Goal: Transaction & Acquisition: Purchase product/service

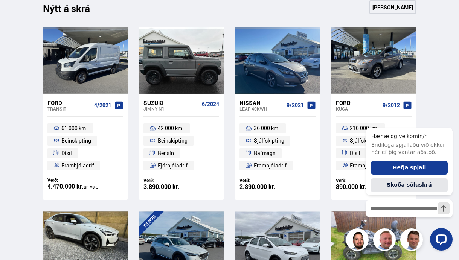
scroll to position [316, 0]
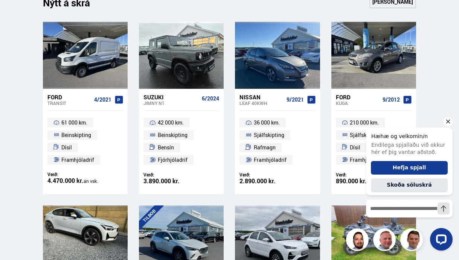
click at [446, 122] on icon "Hide greeting" at bounding box center [448, 122] width 4 height 4
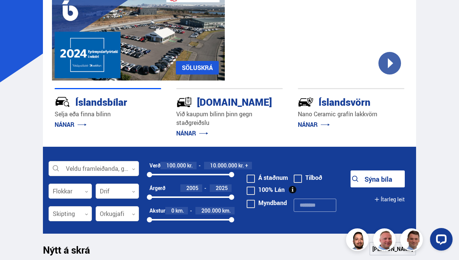
scroll to position [69, 0]
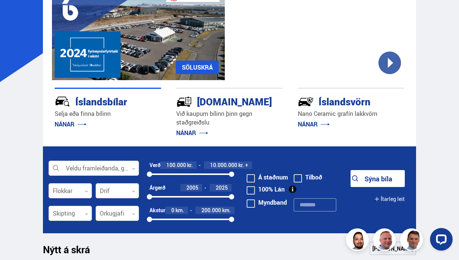
click at [116, 101] on div "Íslandsbílar" at bounding box center [95, 100] width 80 height 13
click at [107, 103] on div "Íslandsbílar" at bounding box center [95, 100] width 80 height 13
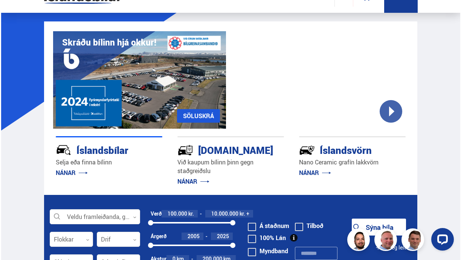
scroll to position [0, 0]
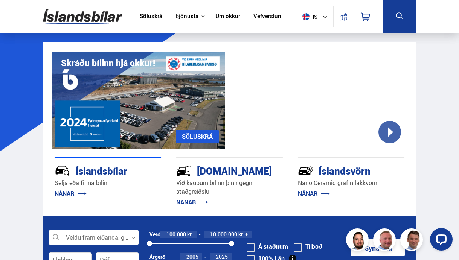
click at [151, 14] on link "Söluskrá" at bounding box center [151, 17] width 23 height 8
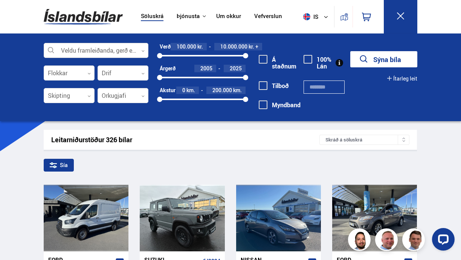
click at [133, 47] on div at bounding box center [96, 50] width 105 height 15
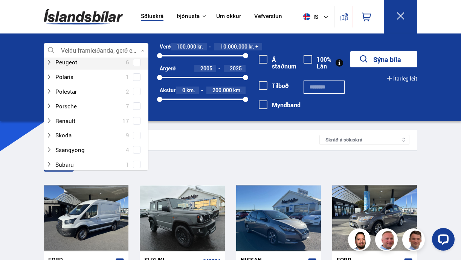
scroll to position [446, 0]
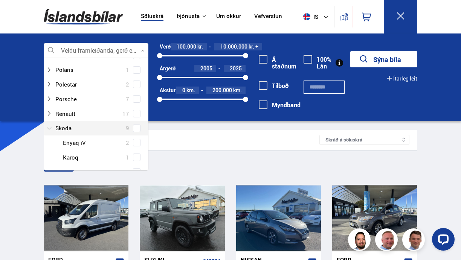
click at [71, 127] on div at bounding box center [88, 128] width 85 height 11
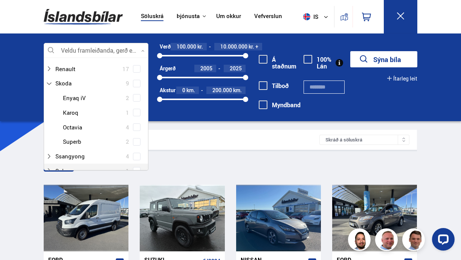
scroll to position [490, 0]
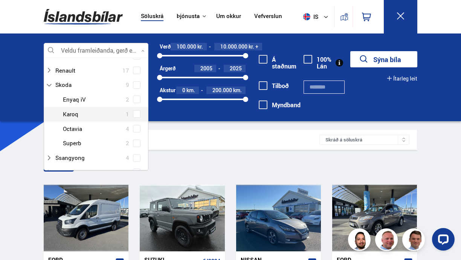
click at [135, 114] on span at bounding box center [136, 114] width 3 height 3
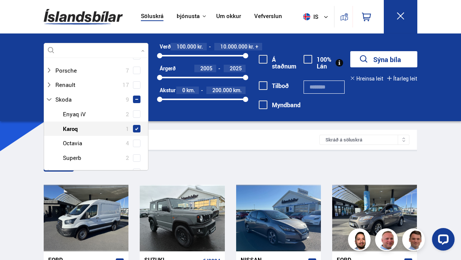
scroll to position [504, 0]
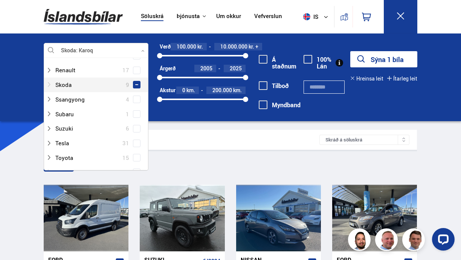
click at [48, 85] on icon at bounding box center [49, 85] width 6 height 6
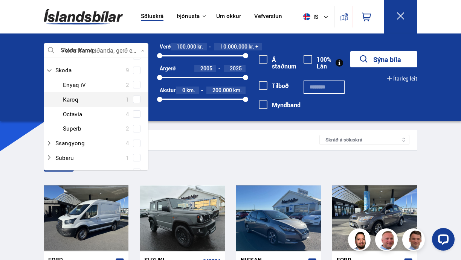
click at [135, 101] on span at bounding box center [136, 99] width 3 height 3
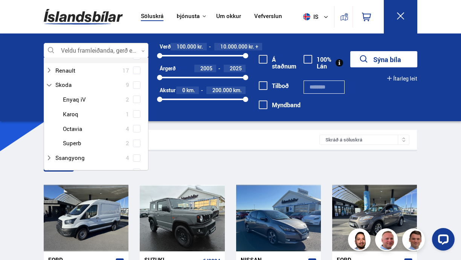
click at [142, 51] on icon at bounding box center [142, 50] width 3 height 3
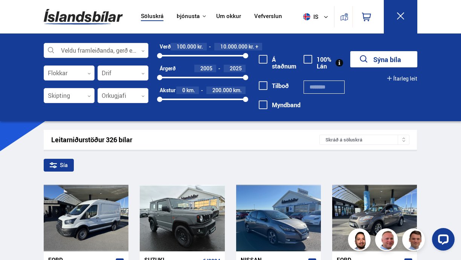
click at [143, 49] on icon at bounding box center [142, 50] width 3 height 3
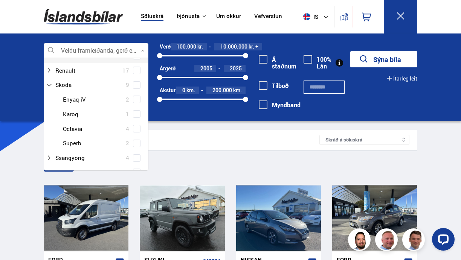
scroll to position [112, 102]
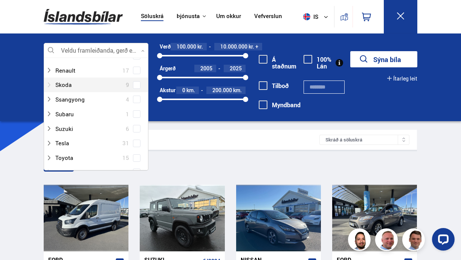
click at [65, 84] on div at bounding box center [88, 84] width 85 height 11
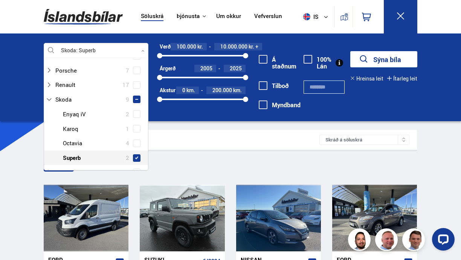
click at [133, 154] on span at bounding box center [137, 158] width 8 height 8
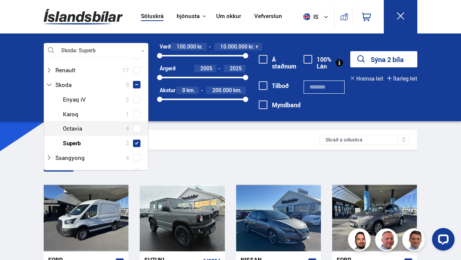
click at [373, 59] on button "Sýna 2 bíla" at bounding box center [383, 59] width 67 height 16
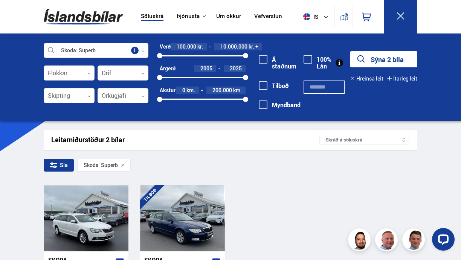
click at [135, 50] on div at bounding box center [96, 50] width 105 height 15
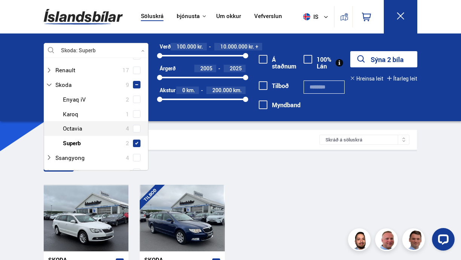
scroll to position [112, 102]
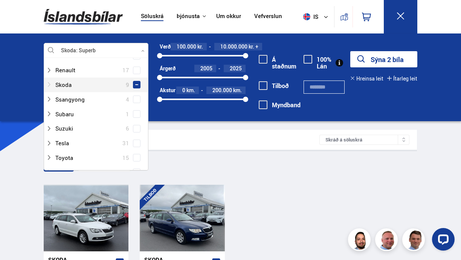
click at [54, 84] on div at bounding box center [88, 84] width 85 height 11
click at [136, 85] on span at bounding box center [136, 84] width 3 height 3
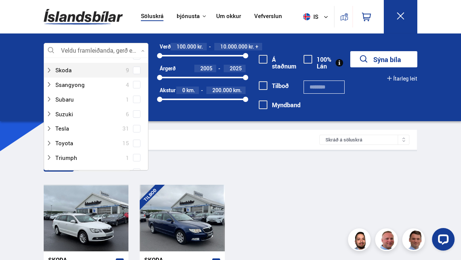
scroll to position [490, 0]
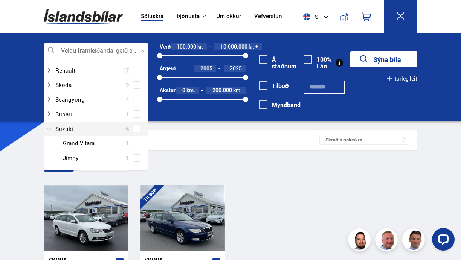
click at [52, 128] on icon at bounding box center [49, 129] width 6 height 6
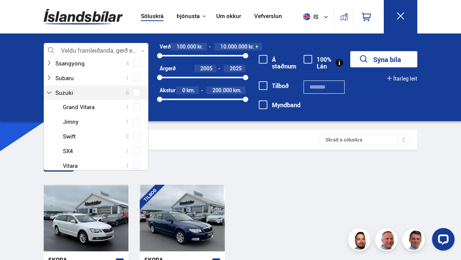
scroll to position [527, 0]
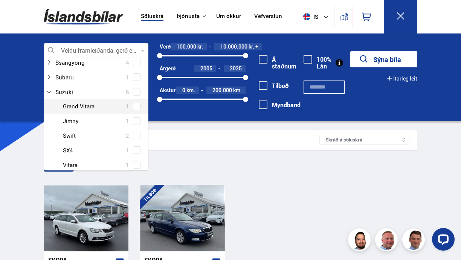
click at [136, 107] on span at bounding box center [136, 106] width 3 height 3
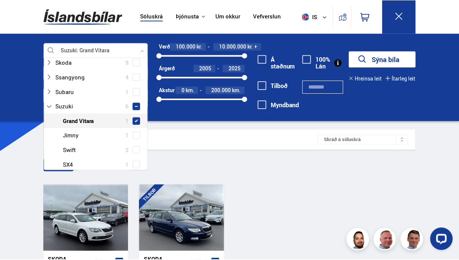
scroll to position [541, 0]
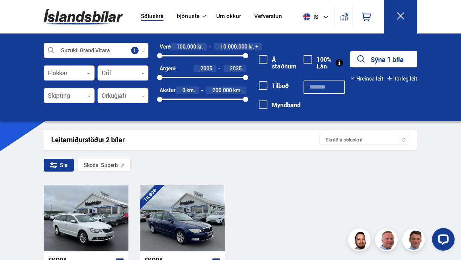
click at [383, 56] on button "Sýna 1 bíla" at bounding box center [383, 59] width 67 height 16
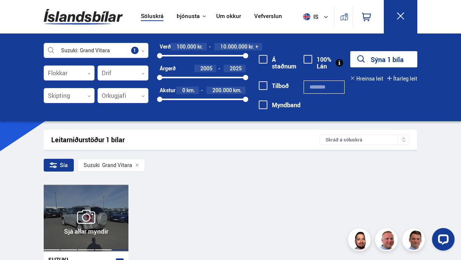
click at [123, 205] on div at bounding box center [120, 218] width 17 height 67
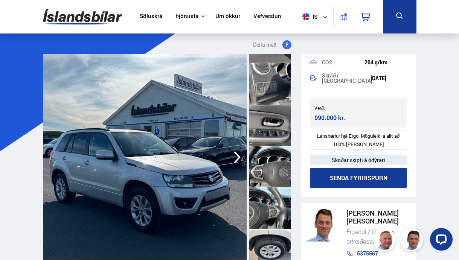
scroll to position [828, 0]
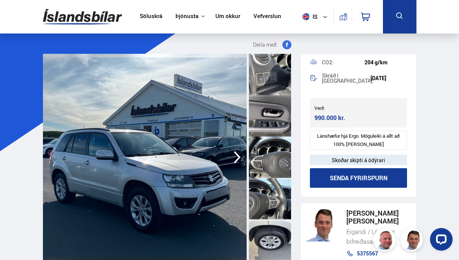
click at [278, 190] on div at bounding box center [270, 198] width 42 height 41
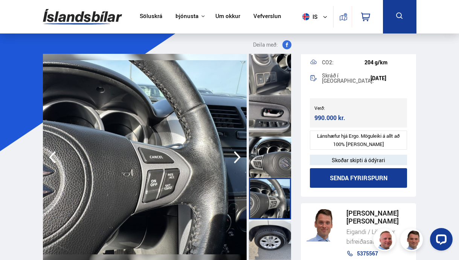
click at [274, 150] on div at bounding box center [270, 157] width 42 height 41
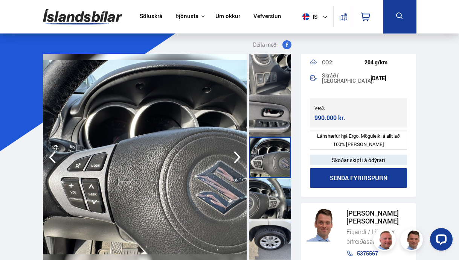
click at [271, 114] on div at bounding box center [270, 115] width 42 height 41
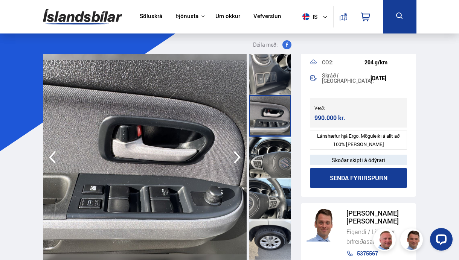
click at [270, 79] on div at bounding box center [270, 74] width 42 height 41
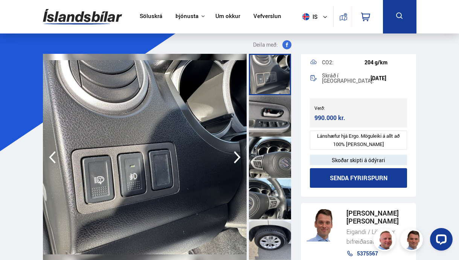
click at [276, 207] on div at bounding box center [270, 198] width 42 height 41
